Goal: Navigation & Orientation: Find specific page/section

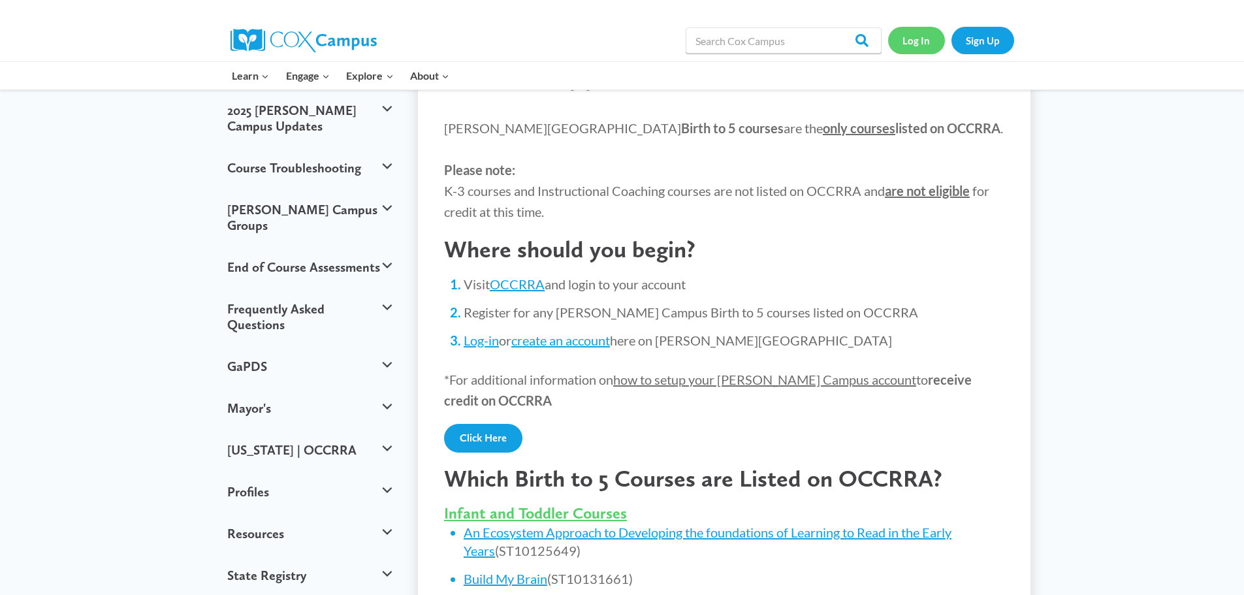
click at [905, 40] on link "Log In" at bounding box center [916, 40] width 57 height 27
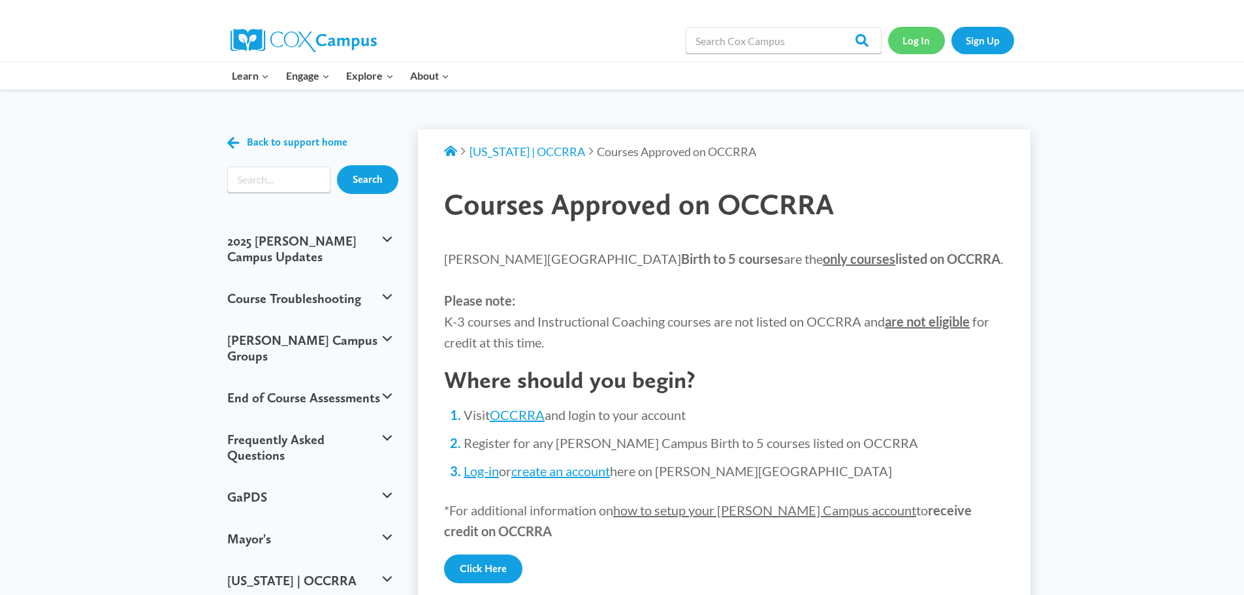
click at [910, 34] on link "Log In" at bounding box center [916, 40] width 57 height 27
